Goal: Information Seeking & Learning: Learn about a topic

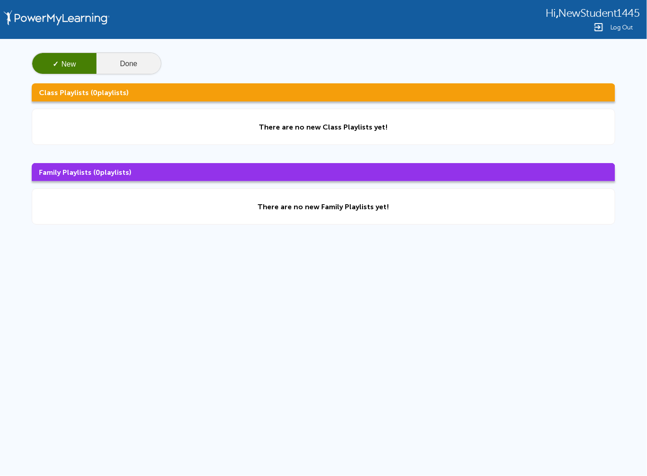
click at [135, 61] on button "Done" at bounding box center [129, 64] width 64 height 22
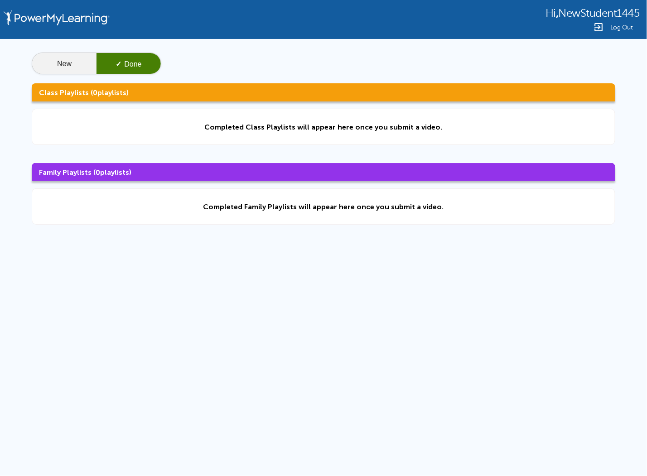
click at [62, 65] on button "New" at bounding box center [64, 64] width 64 height 22
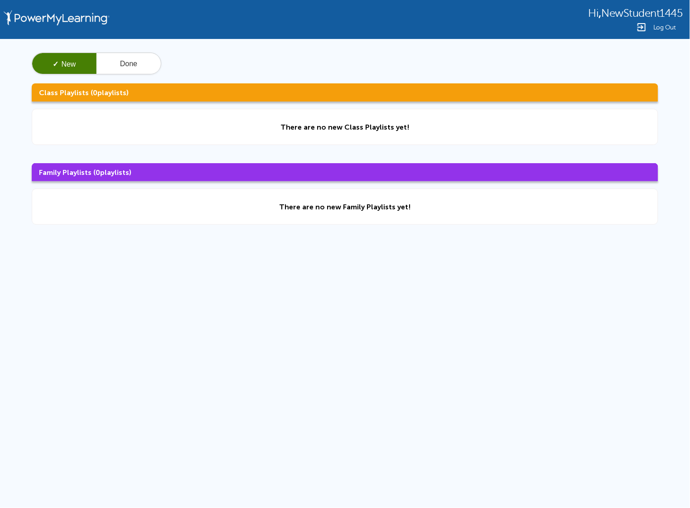
drag, startPoint x: 472, startPoint y: 0, endPoint x: 401, endPoint y: 299, distance: 307.6
click at [403, 299] on div "Hi , NewStudent1445 Log Out ✓ New Done Class Playlists ( 0 playlists) There are…" at bounding box center [345, 192] width 690 height 385
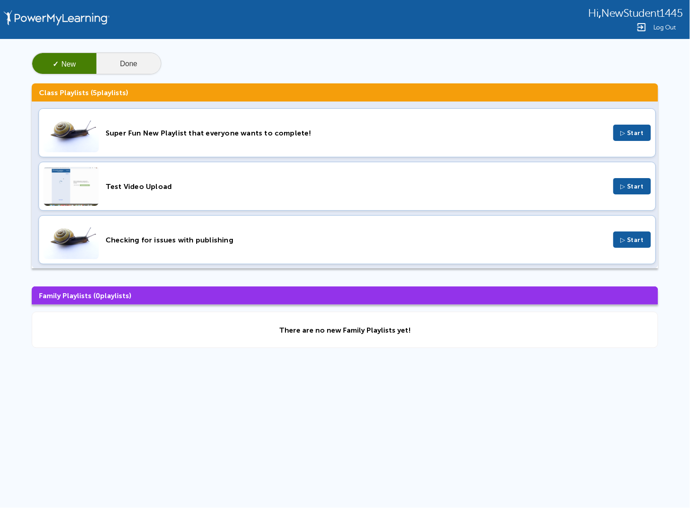
click at [115, 62] on button "Done" at bounding box center [129, 64] width 64 height 22
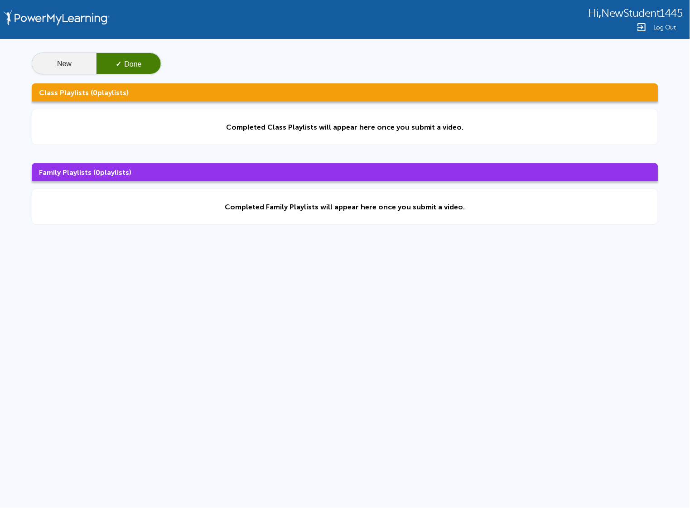
click at [80, 58] on button "New" at bounding box center [64, 64] width 64 height 22
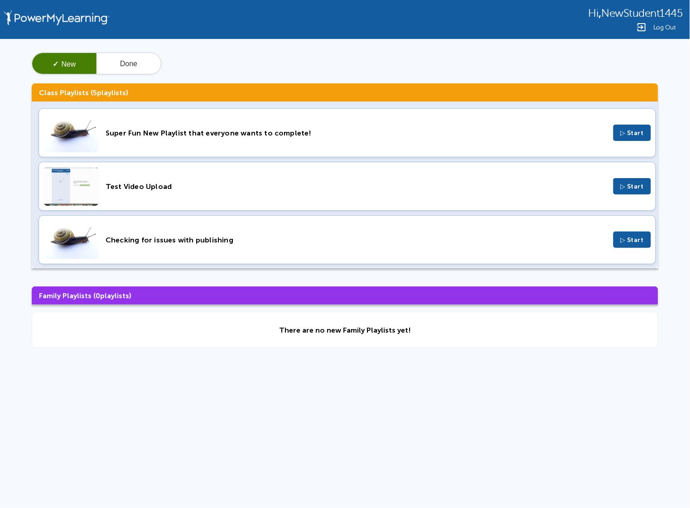
click at [624, 130] on span "▷ Start" at bounding box center [633, 133] width 24 height 8
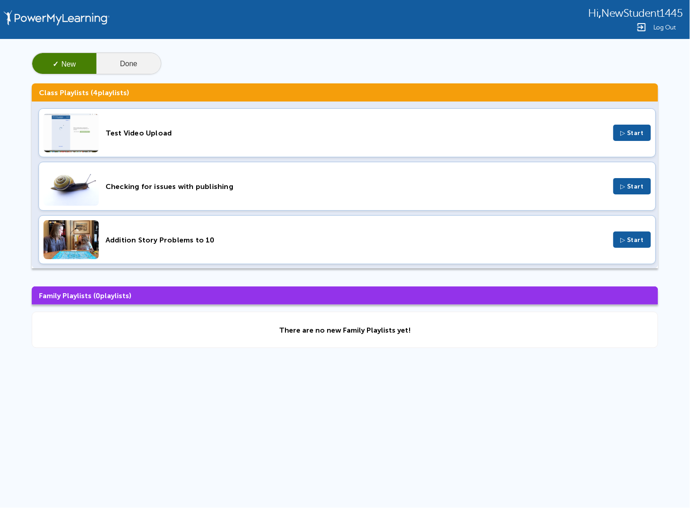
click at [115, 57] on button "Done" at bounding box center [129, 64] width 64 height 22
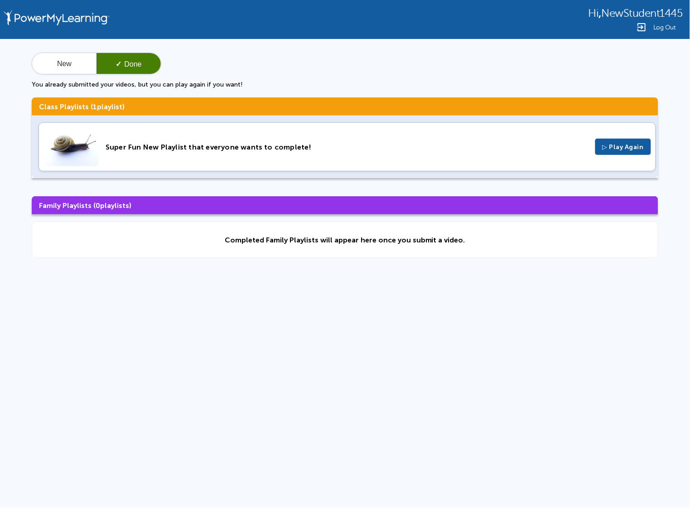
click at [245, 143] on div "Super Fun New Playlist that everyone wants to complete!" at bounding box center [347, 147] width 483 height 9
click at [88, 70] on button "New" at bounding box center [64, 64] width 64 height 22
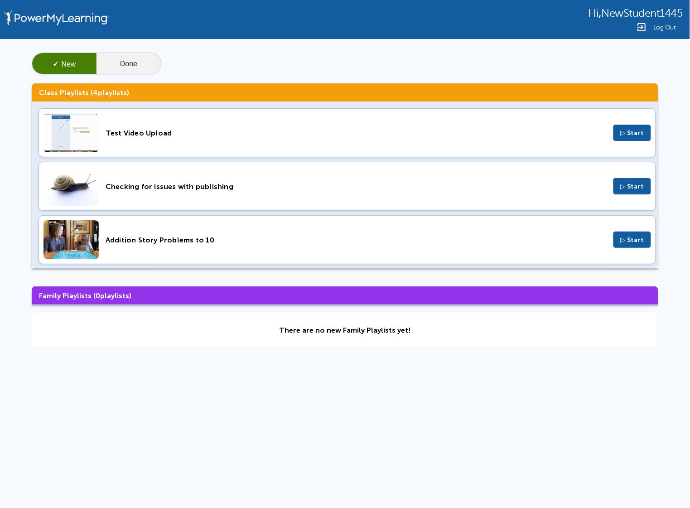
click at [138, 62] on button "Done" at bounding box center [129, 64] width 64 height 22
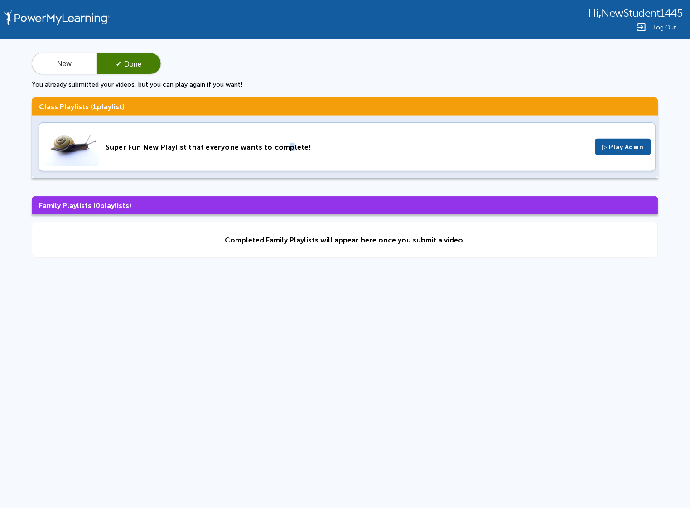
click at [281, 148] on div "Super Fun New Playlist that everyone wants to complete!" at bounding box center [347, 147] width 483 height 9
click at [63, 74] on div "New ✓ Done" at bounding box center [97, 64] width 130 height 22
click at [59, 58] on button "New" at bounding box center [64, 64] width 64 height 22
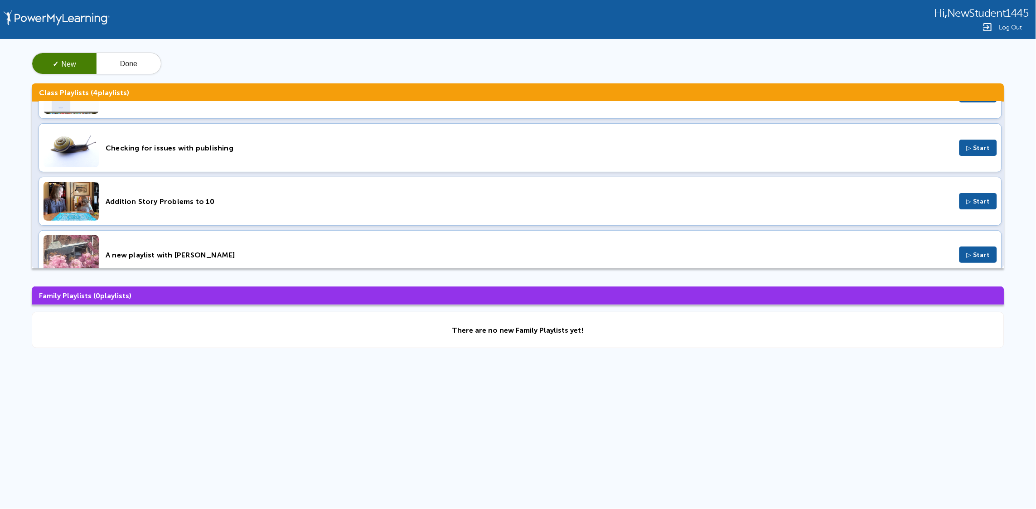
scroll to position [56, 0]
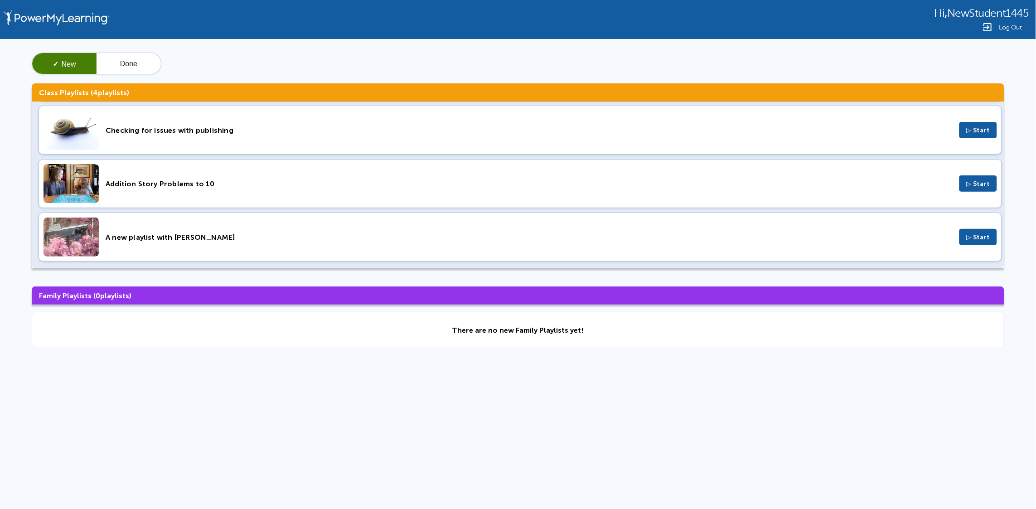
click at [174, 175] on div "Addition Story Problems to 10 ▷ Start" at bounding box center [520, 183] width 963 height 49
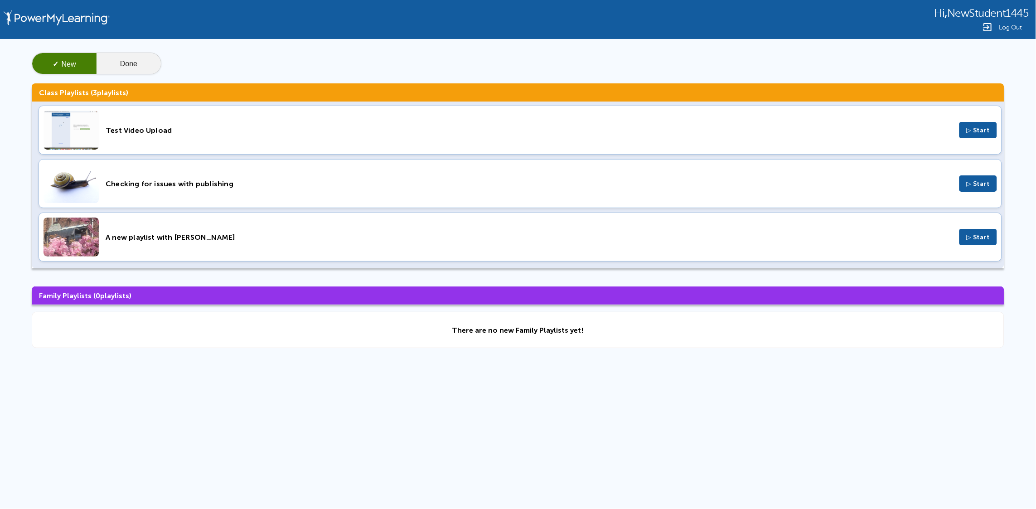
click at [122, 65] on button "Done" at bounding box center [129, 64] width 64 height 22
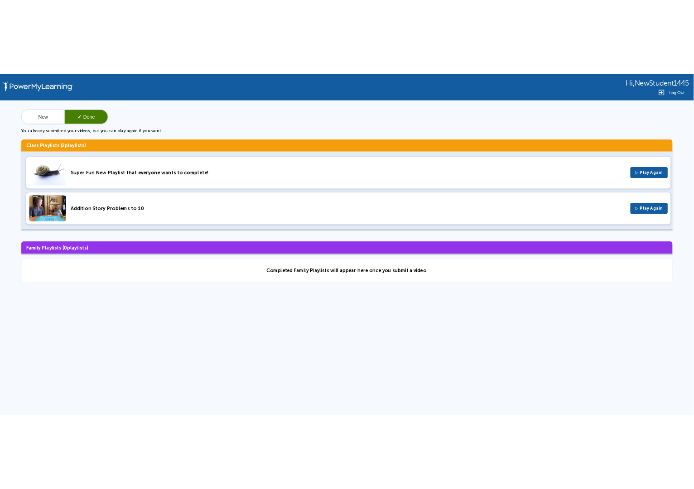
scroll to position [0, 0]
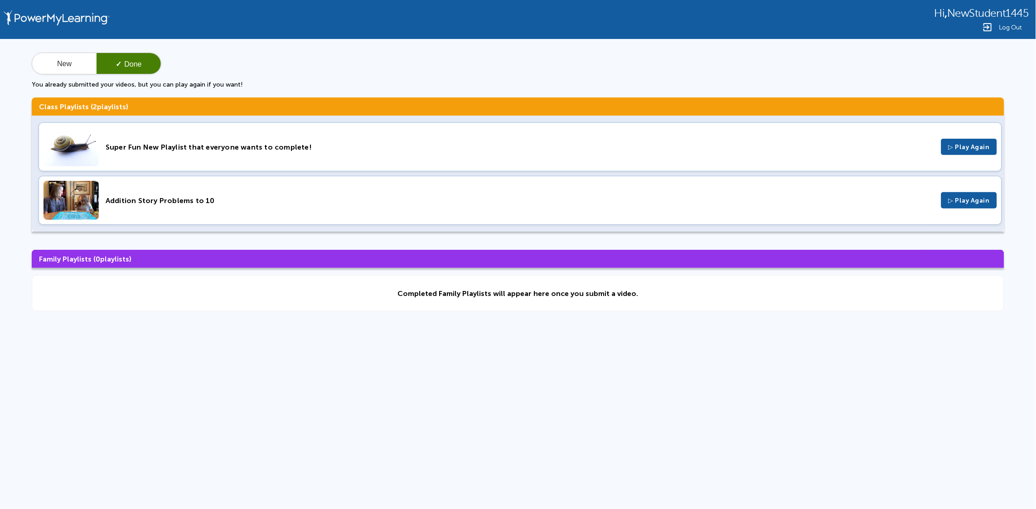
click at [152, 201] on div "Addition Story Problems to 10" at bounding box center [520, 200] width 829 height 9
click at [59, 60] on button "New" at bounding box center [64, 64] width 64 height 22
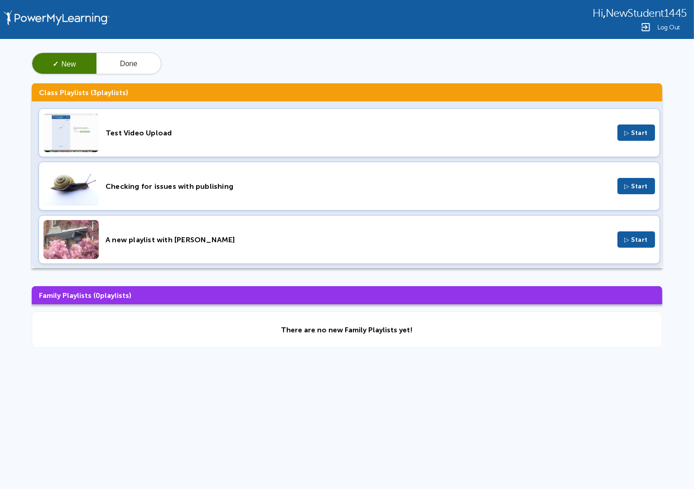
click at [159, 198] on div "Checking for issues with publishing ▷ Start" at bounding box center [350, 186] width 622 height 49
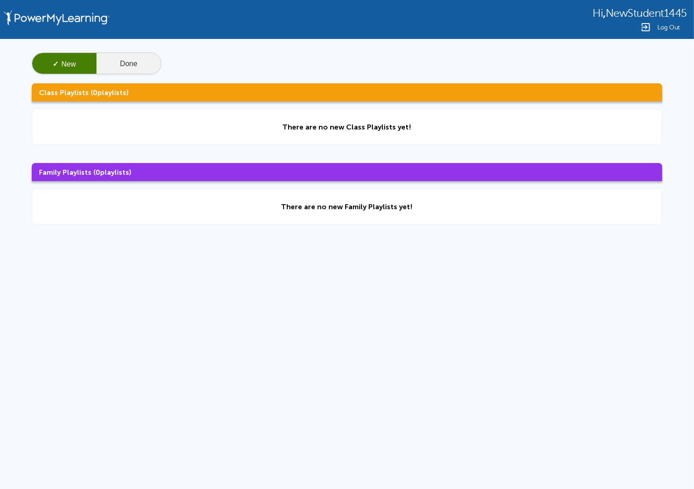
click at [123, 64] on button "Done" at bounding box center [129, 64] width 64 height 22
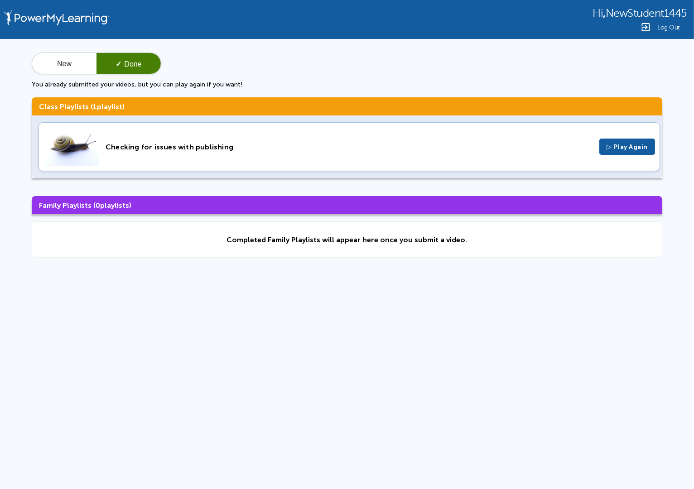
click at [155, 145] on div "Checking for issues with publishing" at bounding box center [349, 147] width 487 height 9
click at [50, 55] on button "New" at bounding box center [64, 64] width 64 height 22
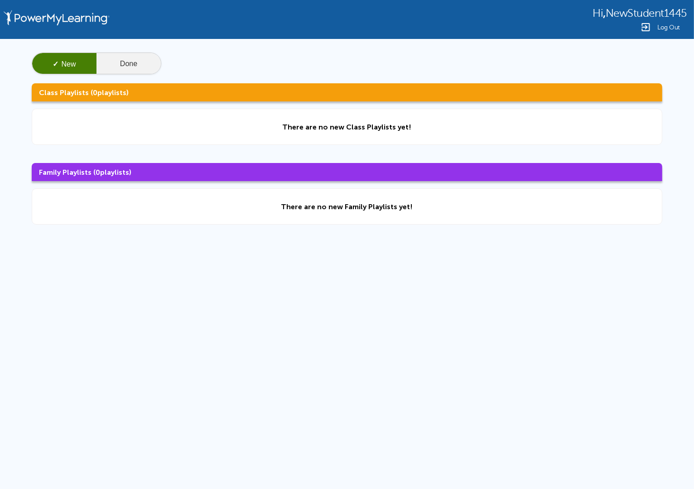
click at [135, 64] on button "Done" at bounding box center [129, 64] width 64 height 22
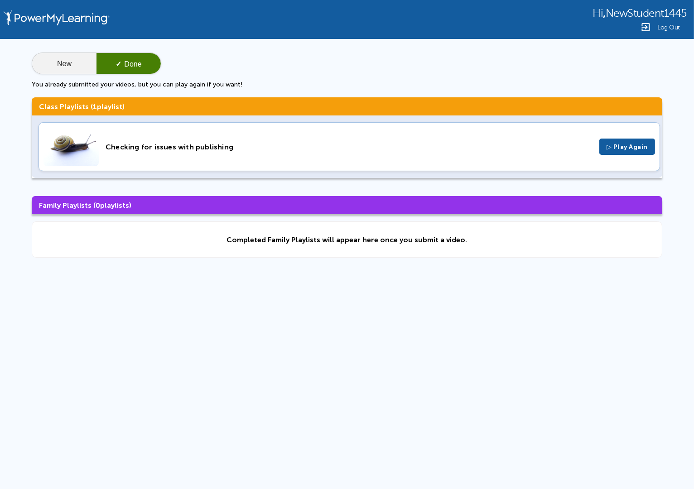
click at [56, 65] on button "New" at bounding box center [64, 64] width 64 height 22
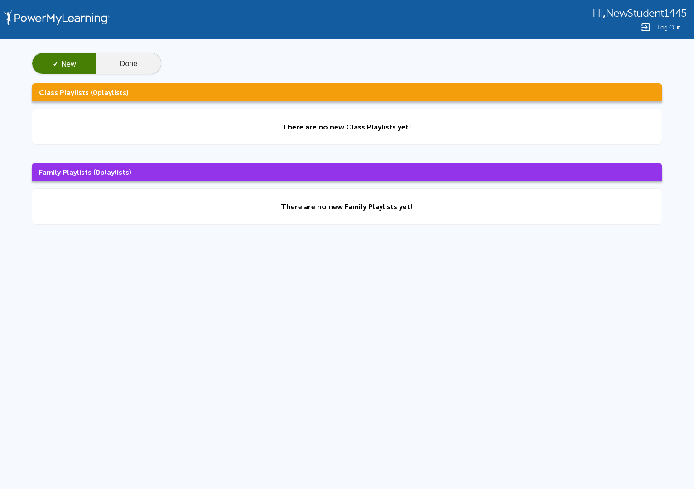
click at [131, 67] on button "Done" at bounding box center [129, 64] width 64 height 22
click at [122, 60] on button "Done" at bounding box center [129, 64] width 64 height 22
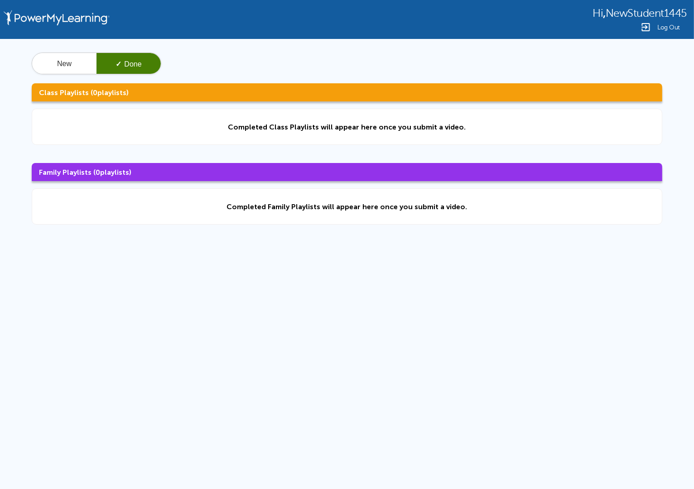
drag, startPoint x: 62, startPoint y: 61, endPoint x: 179, endPoint y: 58, distance: 116.9
click at [64, 61] on button "New" at bounding box center [64, 64] width 64 height 22
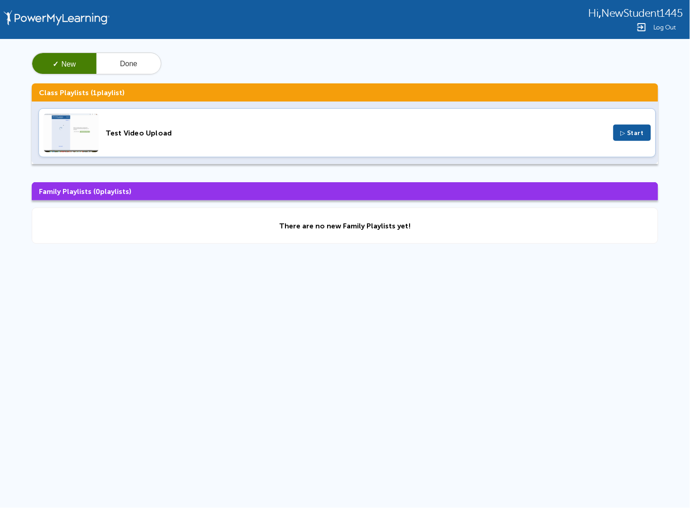
click at [152, 135] on div "Test Video Upload" at bounding box center [356, 133] width 501 height 9
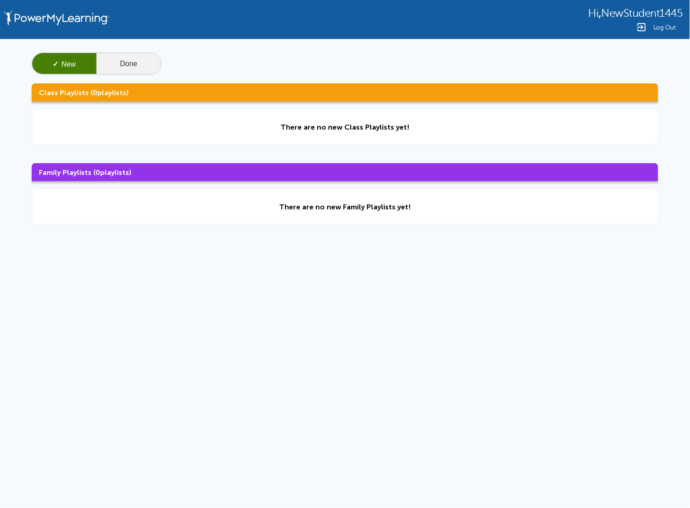
click at [138, 58] on button "Done" at bounding box center [129, 64] width 64 height 22
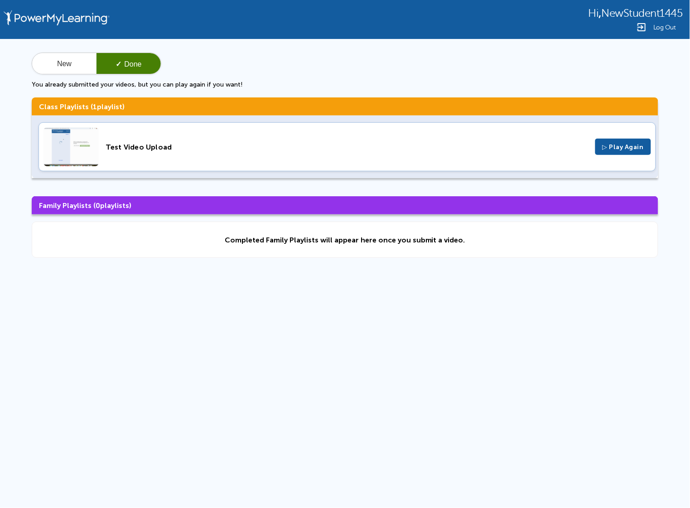
click at [189, 145] on div "Test Video Upload" at bounding box center [347, 147] width 483 height 9
click at [70, 57] on button "New" at bounding box center [64, 64] width 64 height 22
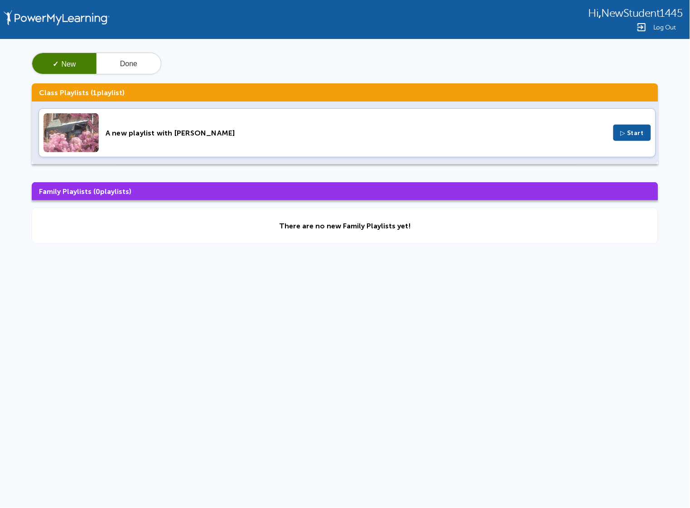
click at [186, 129] on div "A new playlist with [PERSON_NAME]" at bounding box center [356, 133] width 501 height 9
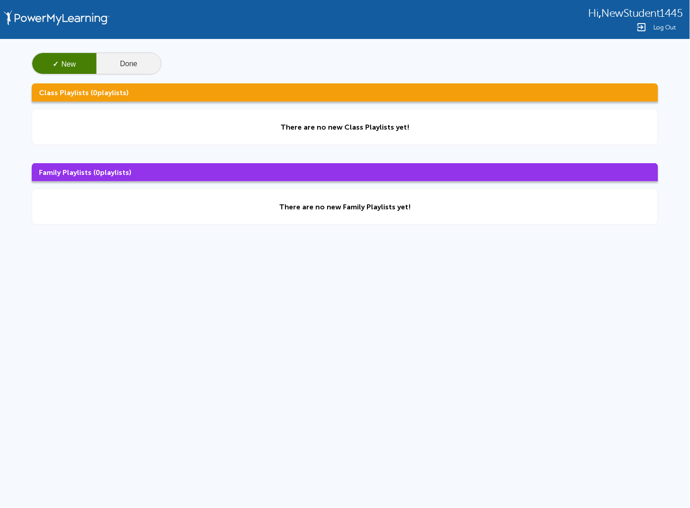
click at [126, 65] on button "Done" at bounding box center [129, 64] width 64 height 22
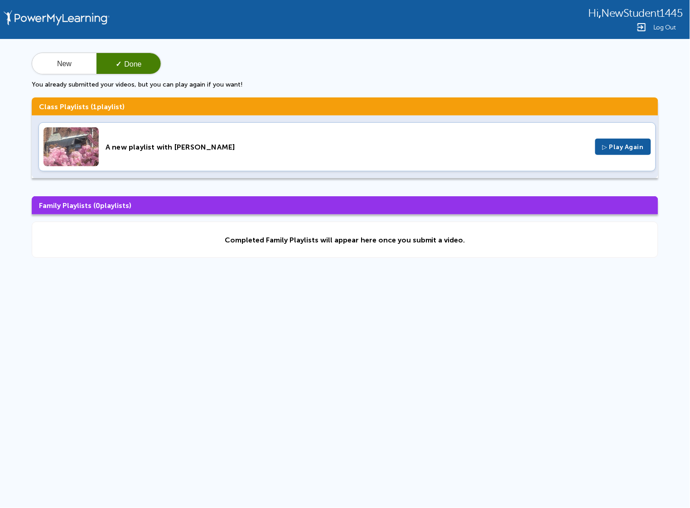
click at [205, 126] on div "A new playlist with [PERSON_NAME] ▷ Play Again" at bounding box center [348, 146] width 618 height 49
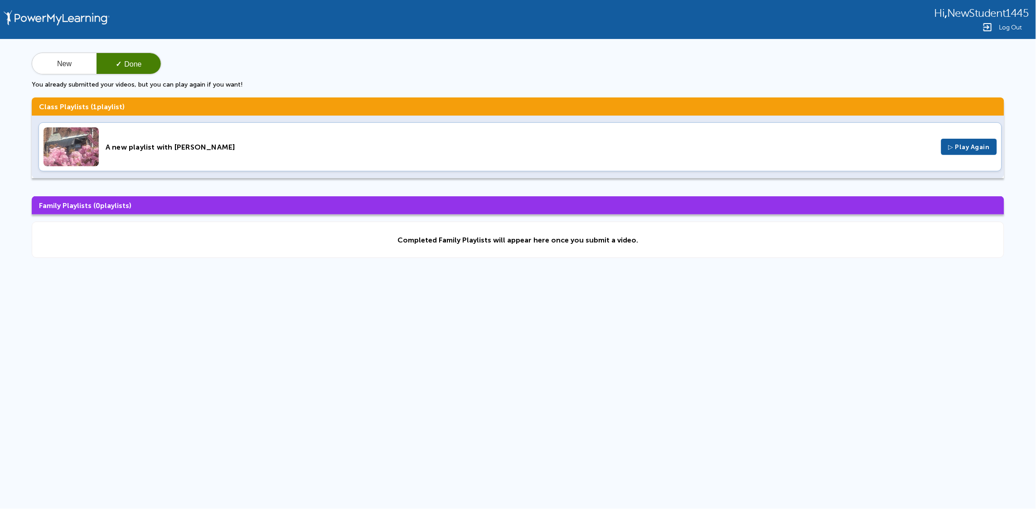
click at [587, 379] on div "Hi , NewStudent1445 Log Out New ✓ Done You already submitted your videos, but y…" at bounding box center [518, 192] width 1036 height 385
